Goal: Information Seeking & Learning: Learn about a topic

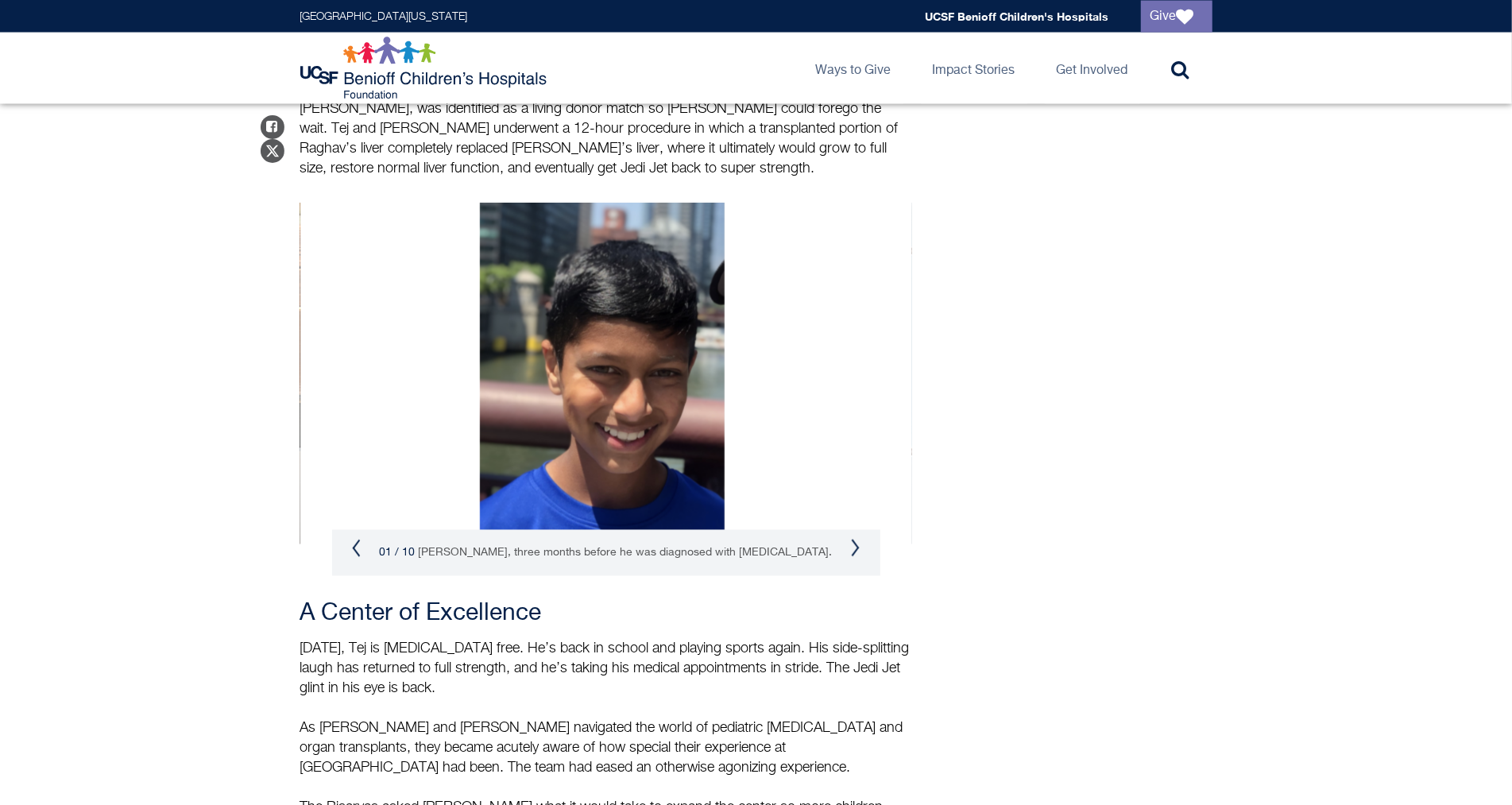
scroll to position [2026, 0]
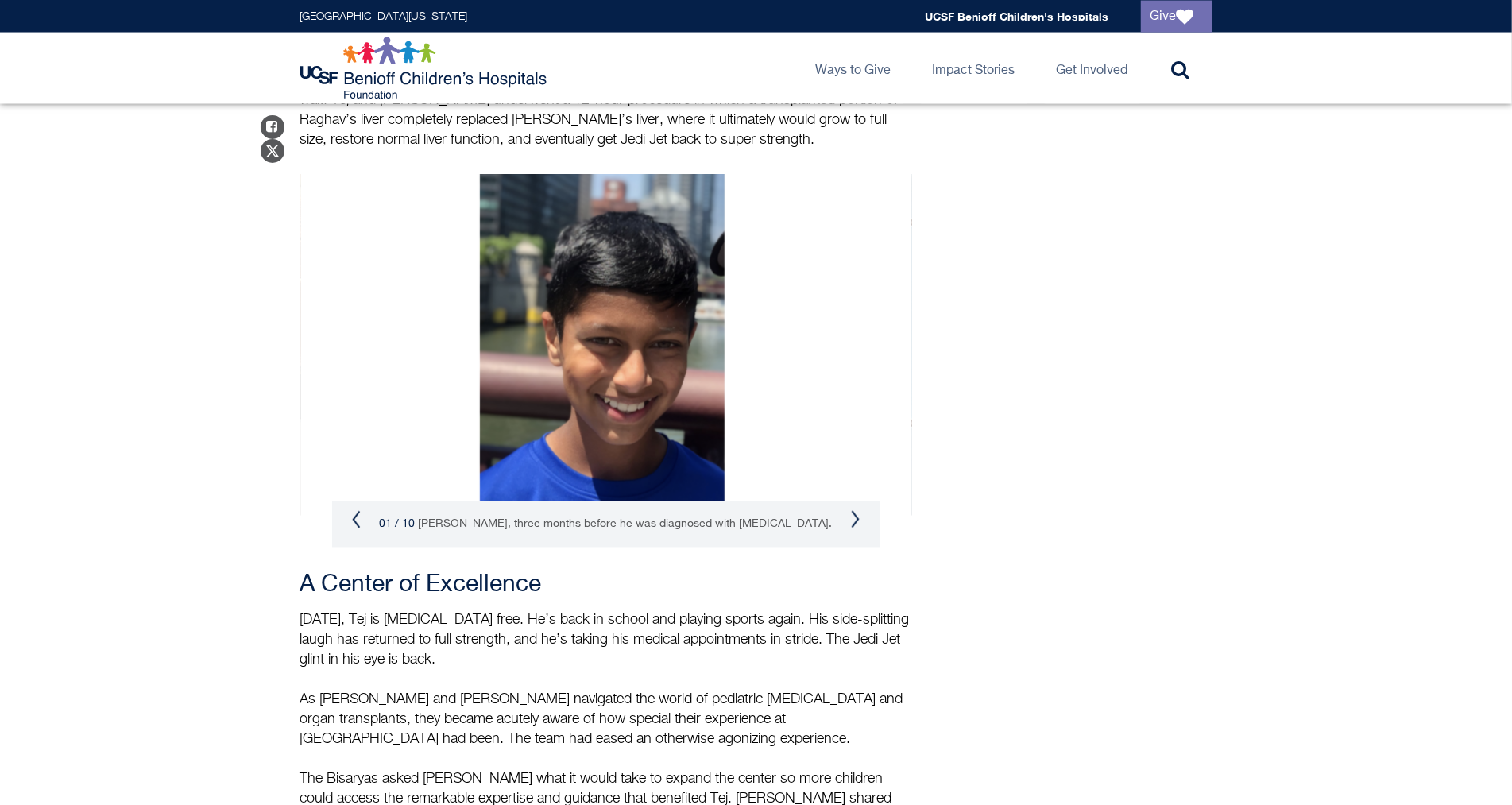
click at [851, 511] on button "Next" at bounding box center [855, 520] width 10 height 19
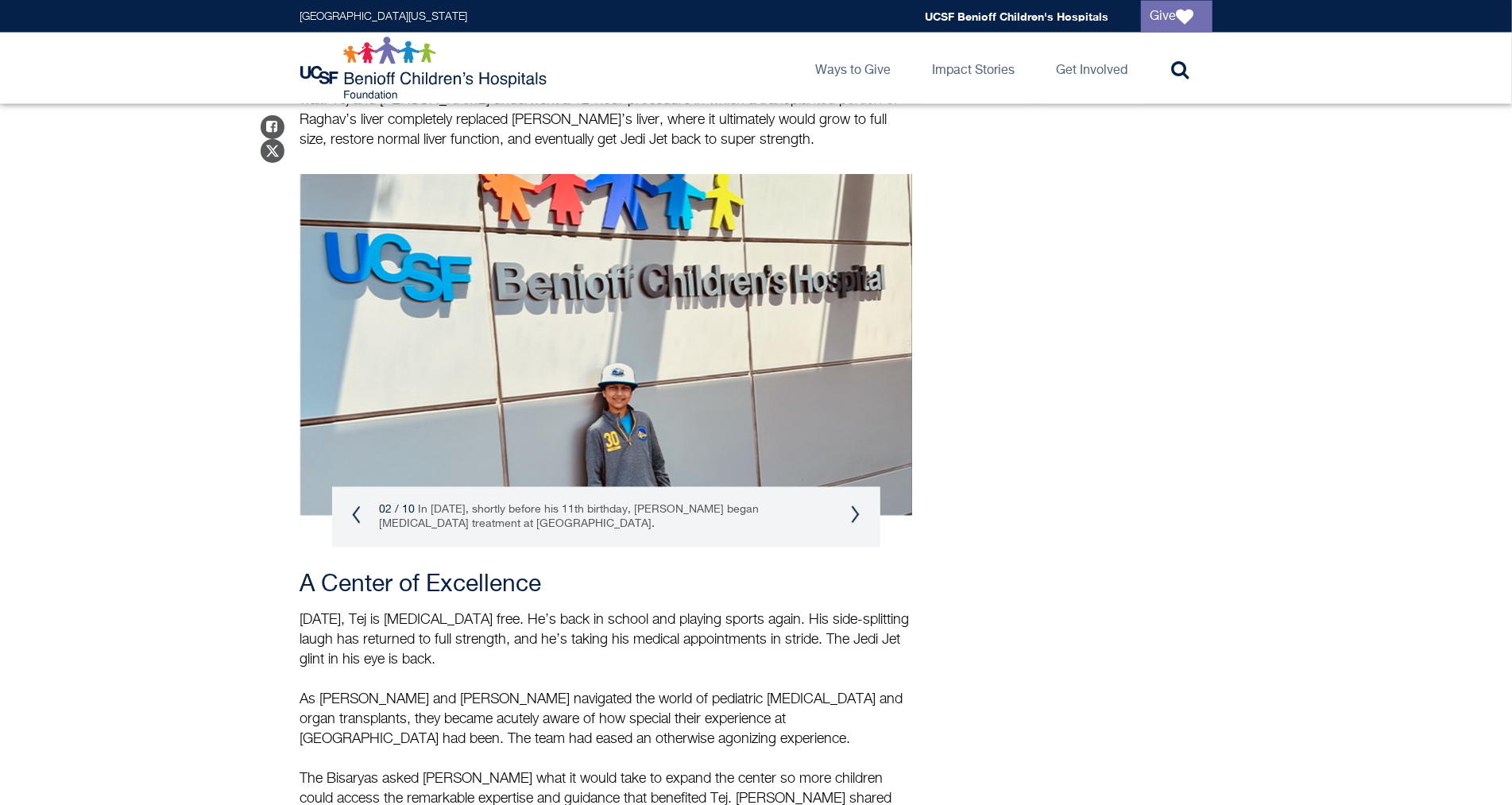
click at [850, 487] on div "02 / 10 In August 2022, shortly before his 11th birthday, Tej began cancer trea…" at bounding box center [606, 517] width 548 height 61
click at [851, 506] on button "Next" at bounding box center [855, 515] width 10 height 19
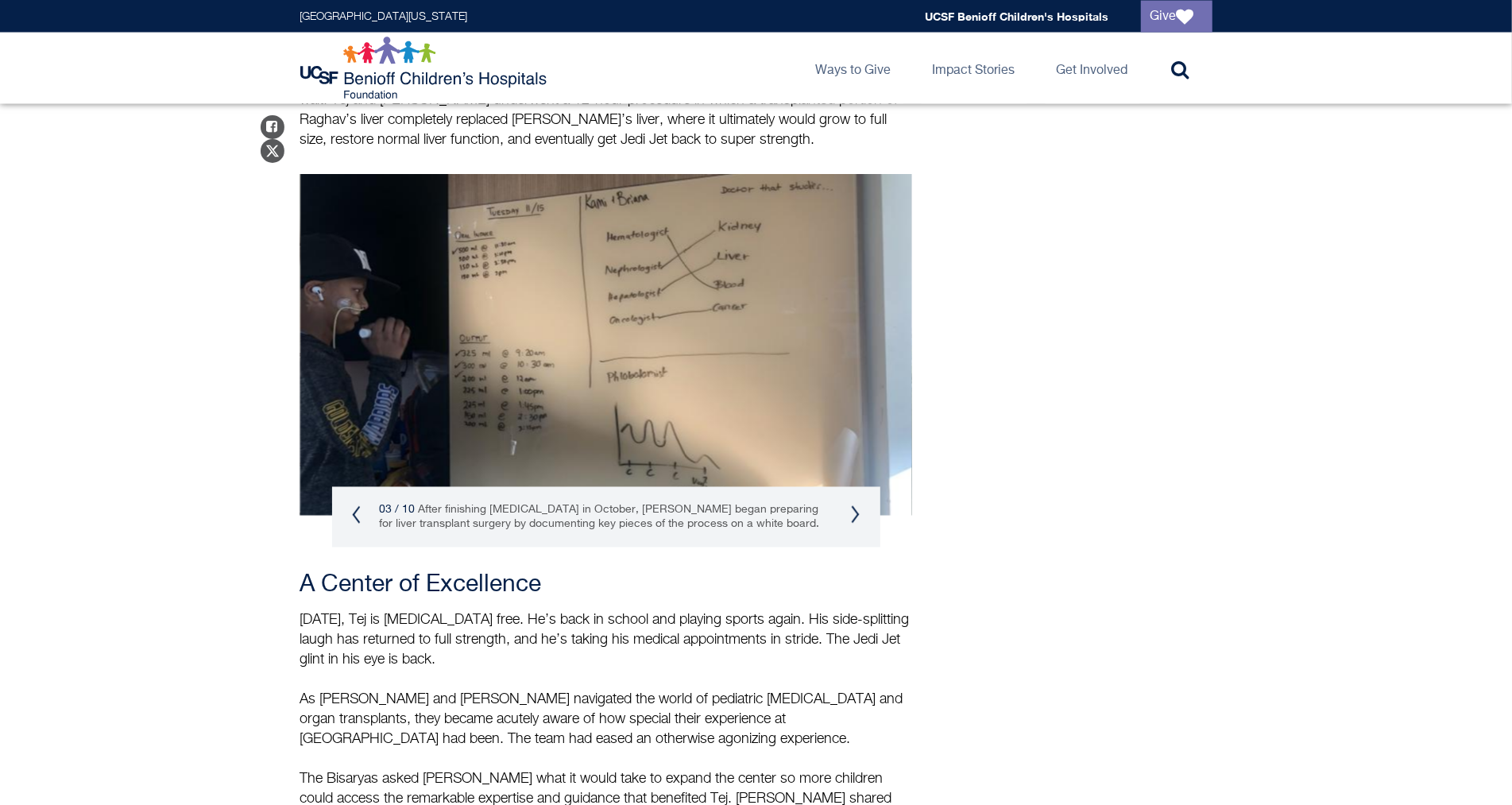
click at [851, 506] on button "Next" at bounding box center [855, 515] width 10 height 19
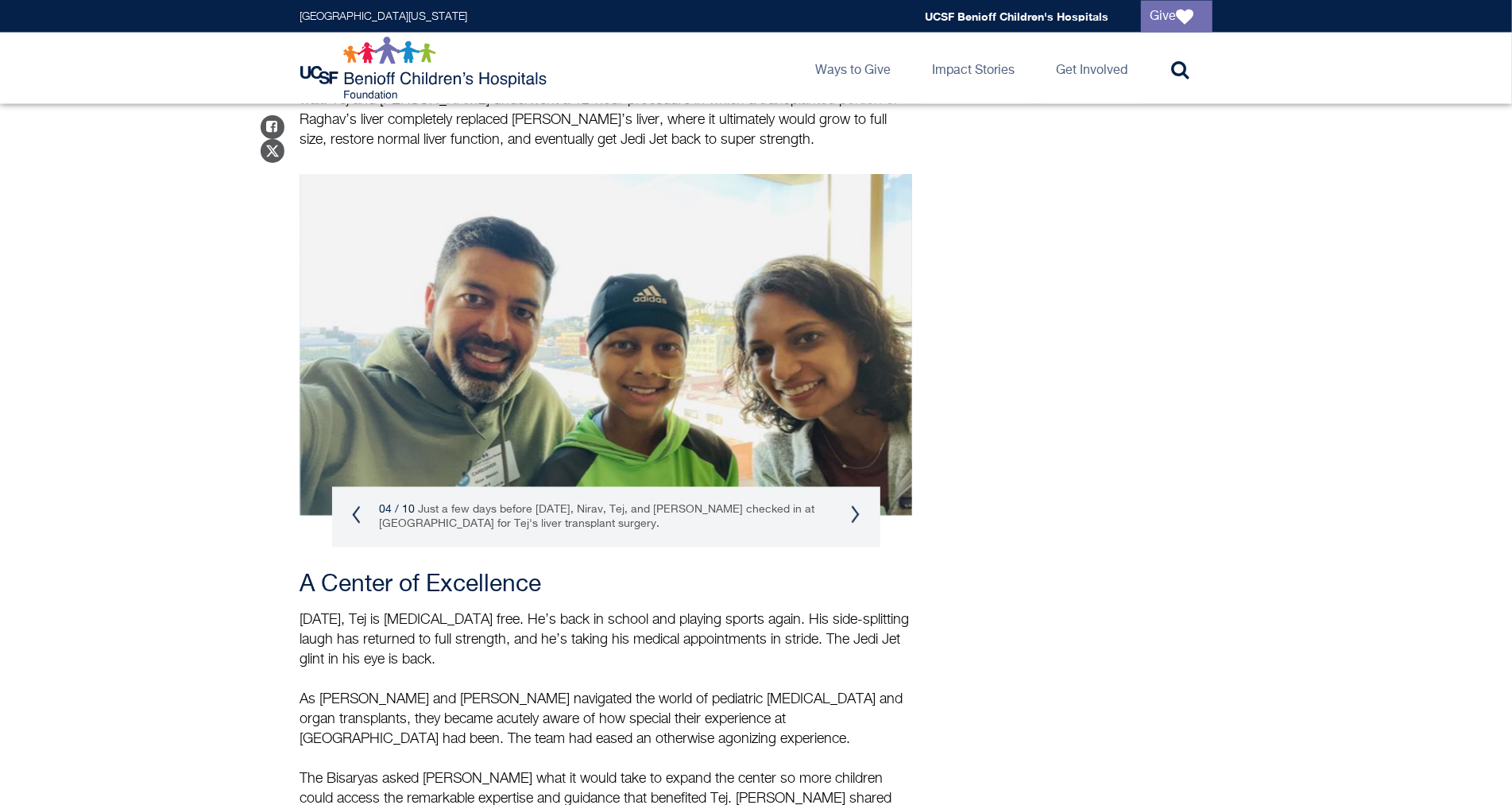
click at [851, 506] on button "Next" at bounding box center [855, 515] width 10 height 19
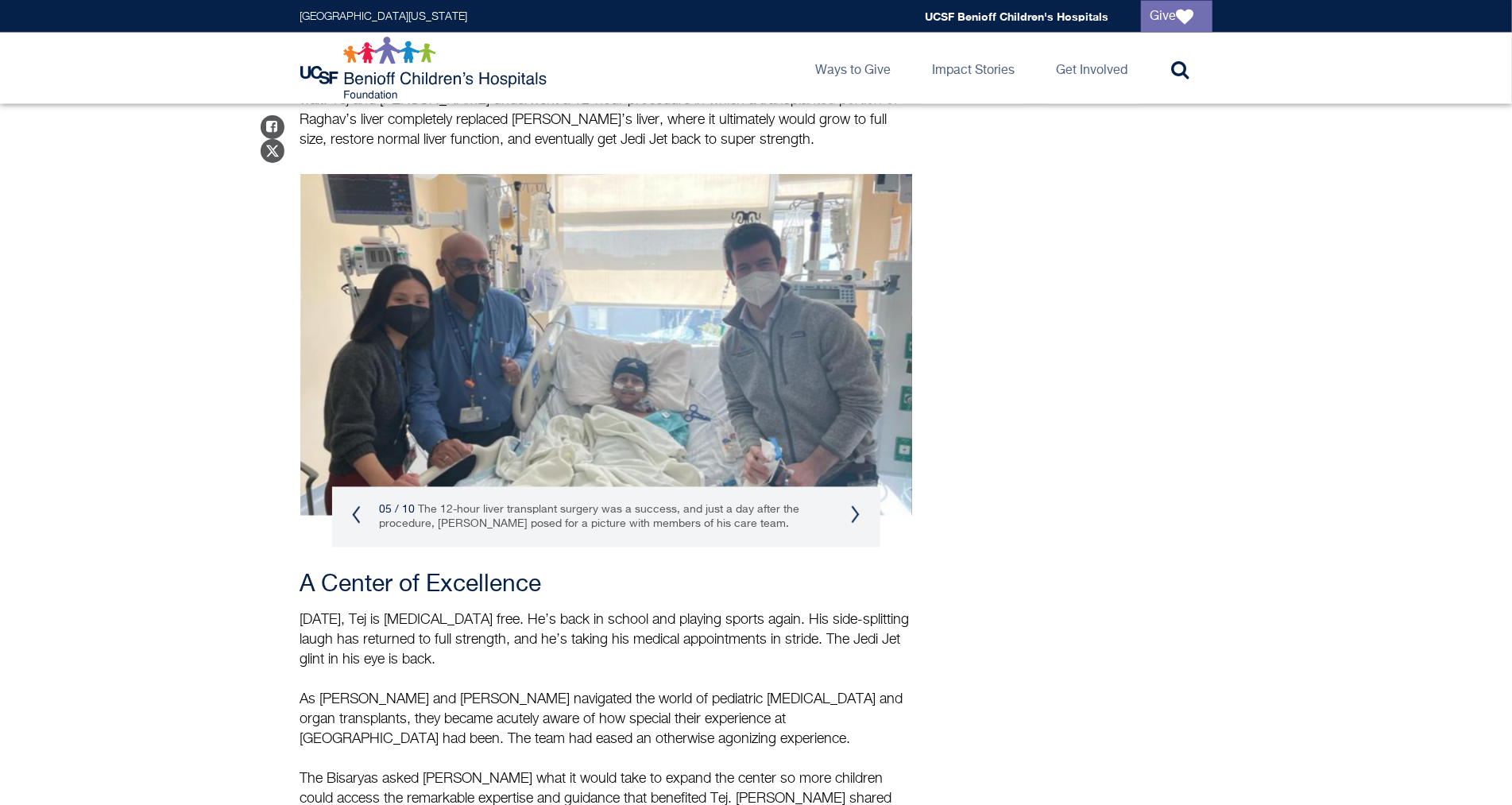
click at [851, 506] on button "Next" at bounding box center [855, 515] width 10 height 19
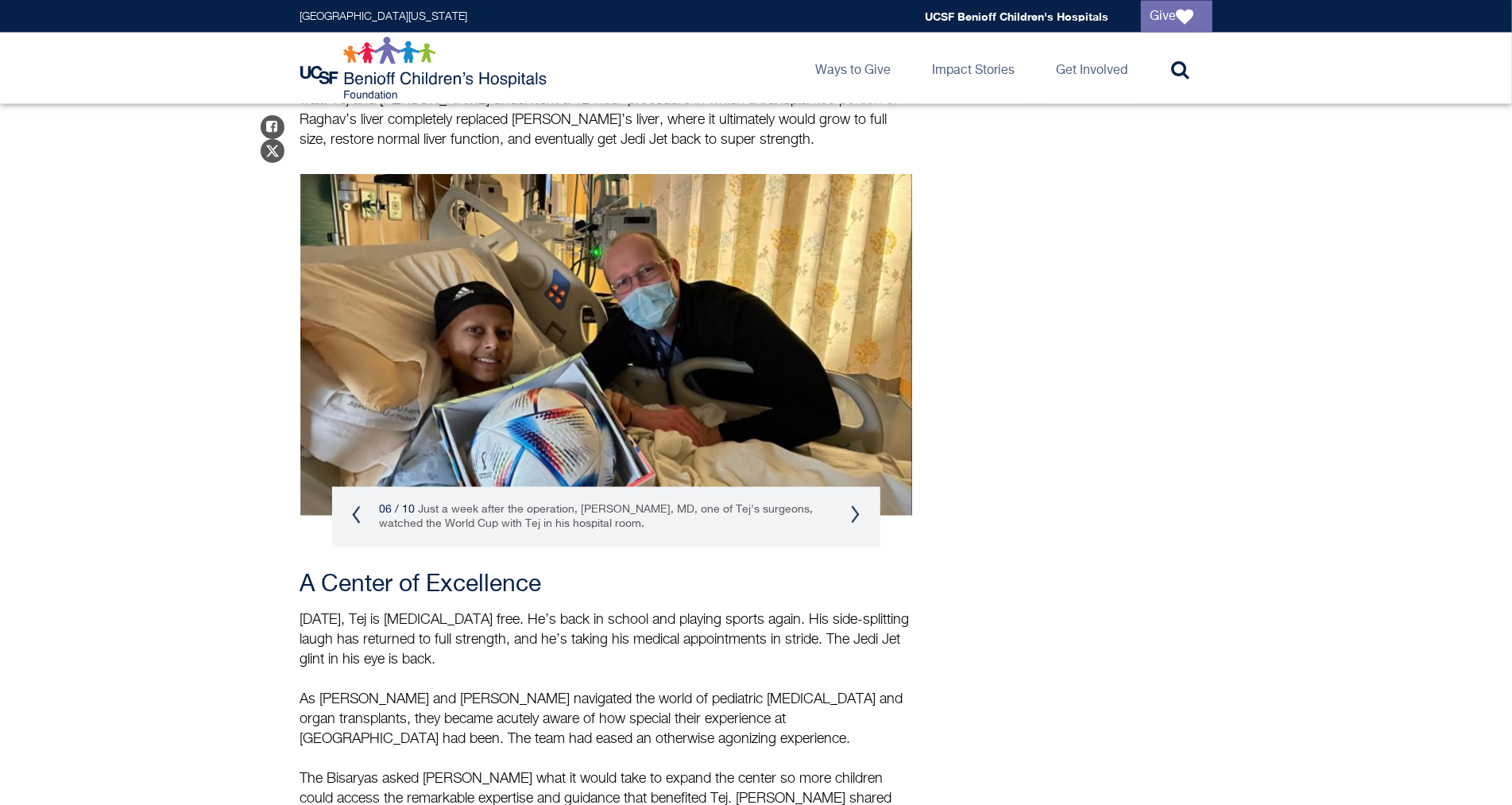
click at [851, 506] on button "Next" at bounding box center [855, 515] width 10 height 19
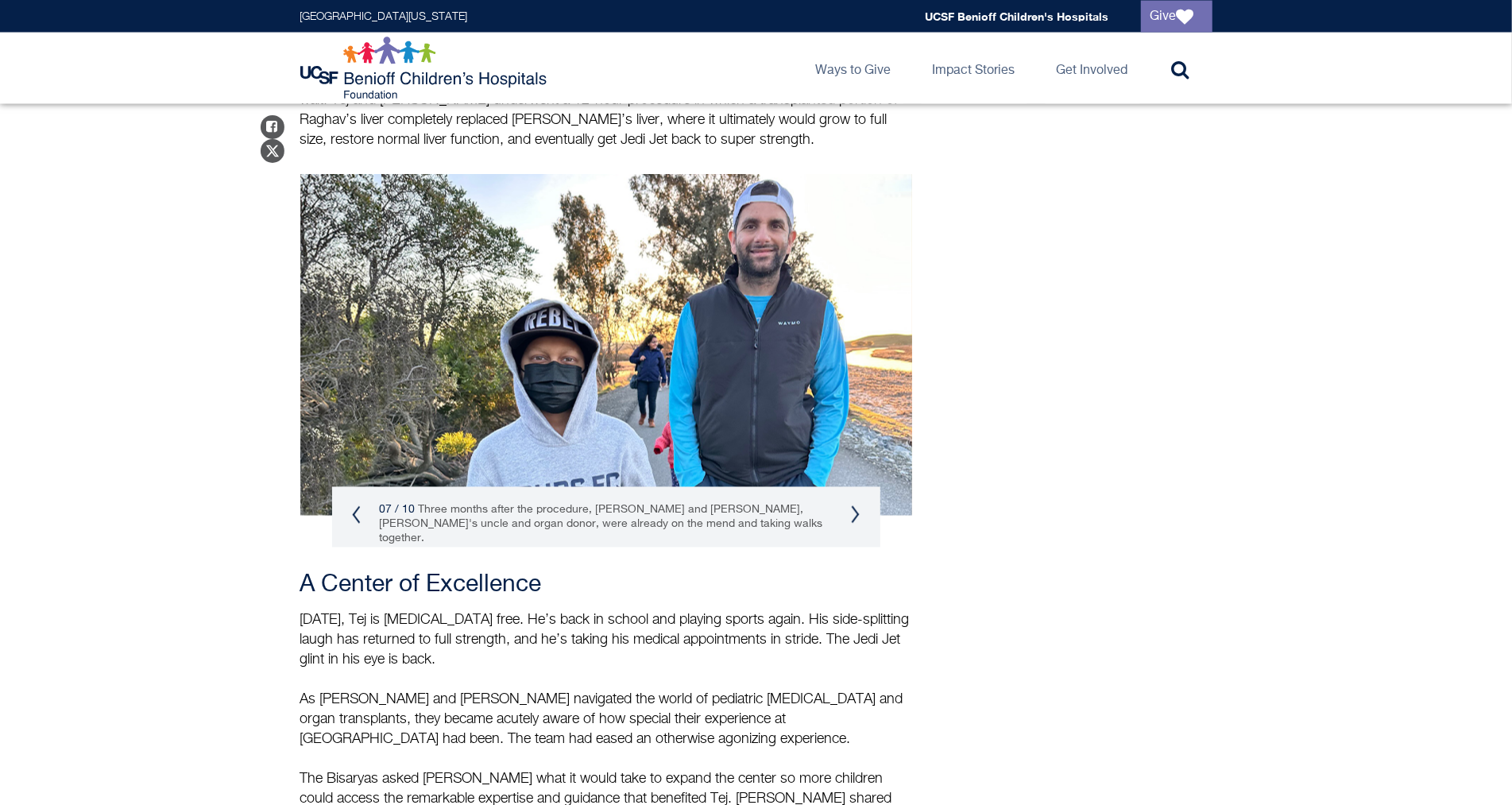
click at [851, 506] on button "Next" at bounding box center [855, 515] width 10 height 19
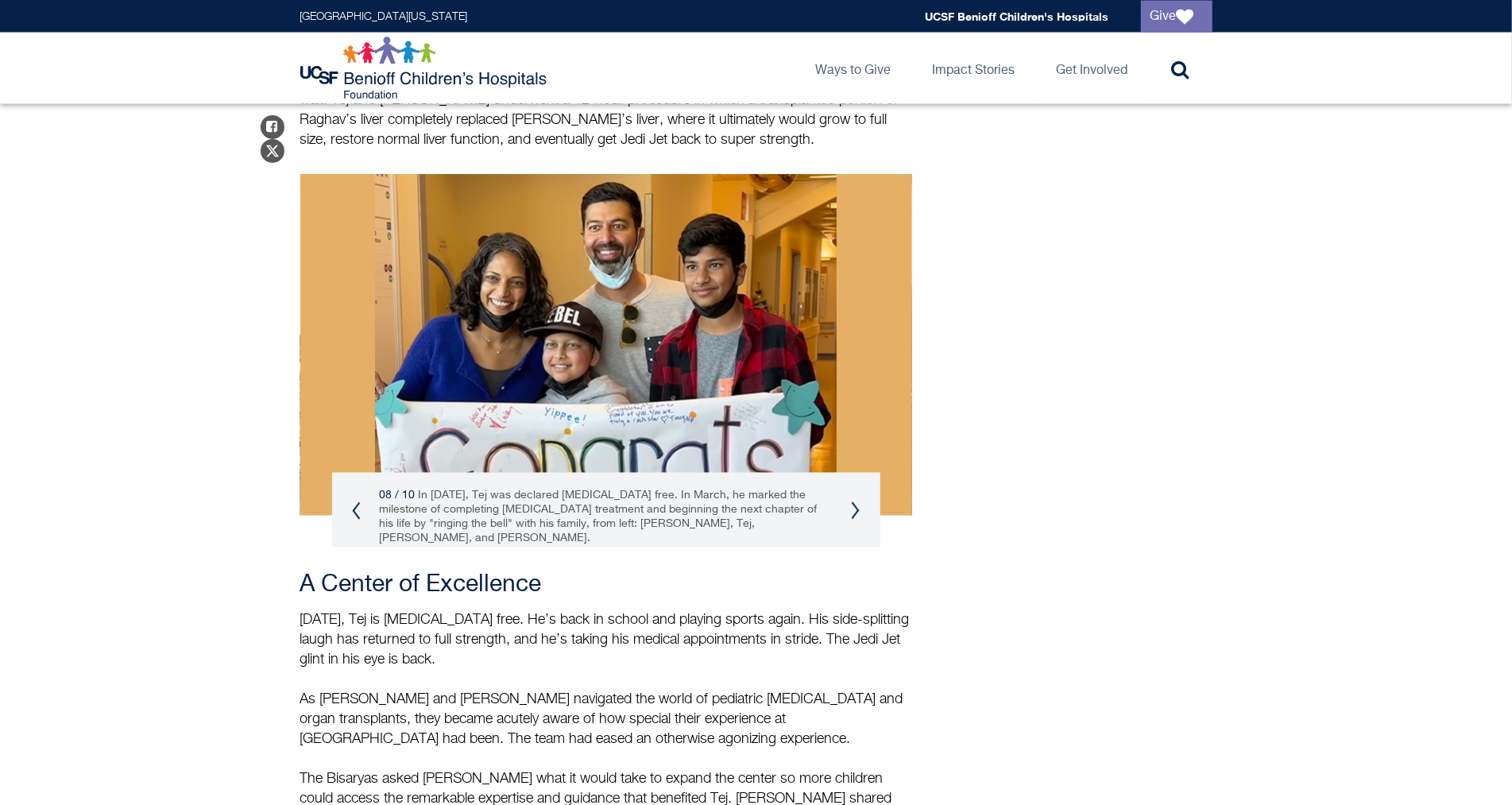
click at [782, 296] on img at bounding box center [606, 345] width 612 height 342
